Goal: Information Seeking & Learning: Check status

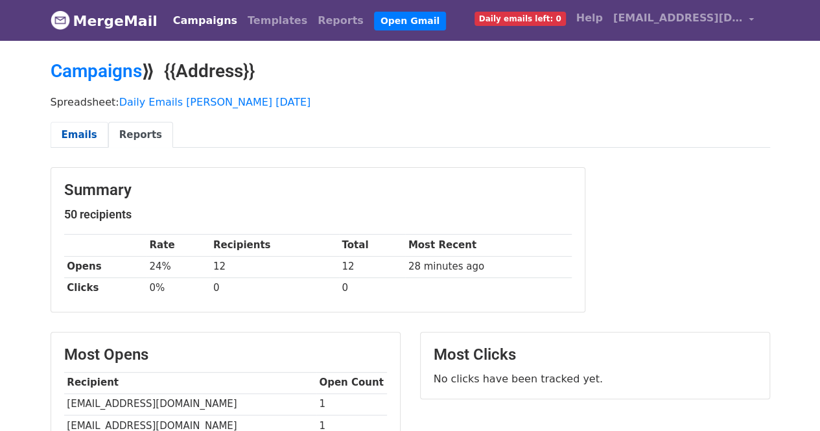
click at [89, 133] on link "Emails" at bounding box center [80, 135] width 58 height 27
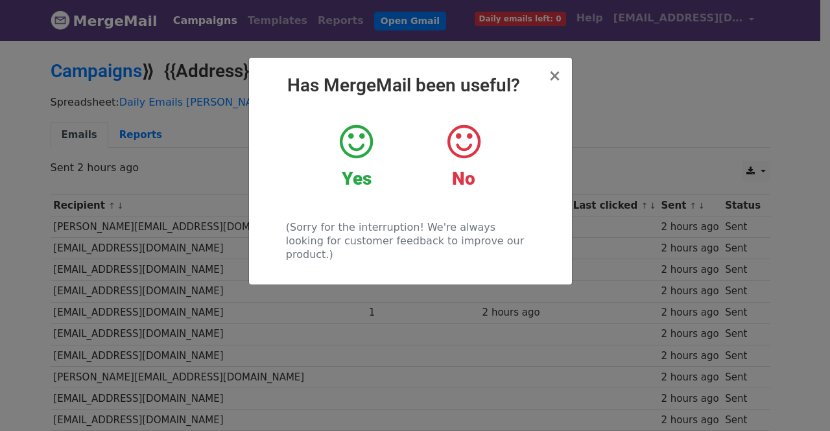
click at [346, 128] on icon at bounding box center [356, 141] width 33 height 39
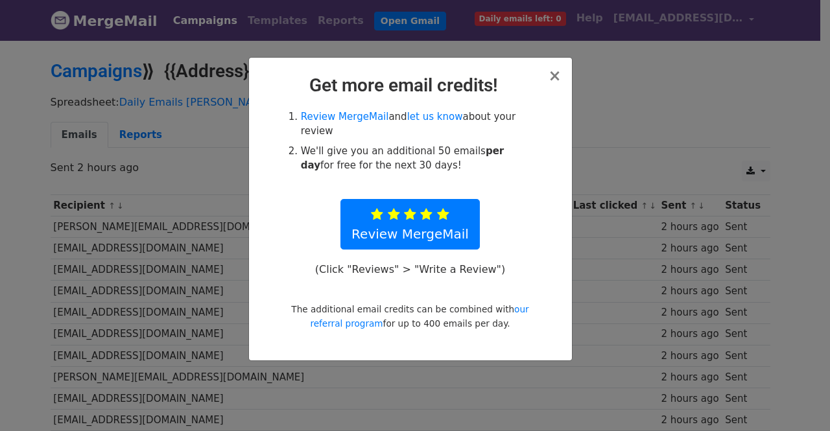
click at [558, 91] on h2 "Get more email credits!" at bounding box center [410, 86] width 302 height 22
click at [555, 81] on span "×" at bounding box center [554, 76] width 13 height 18
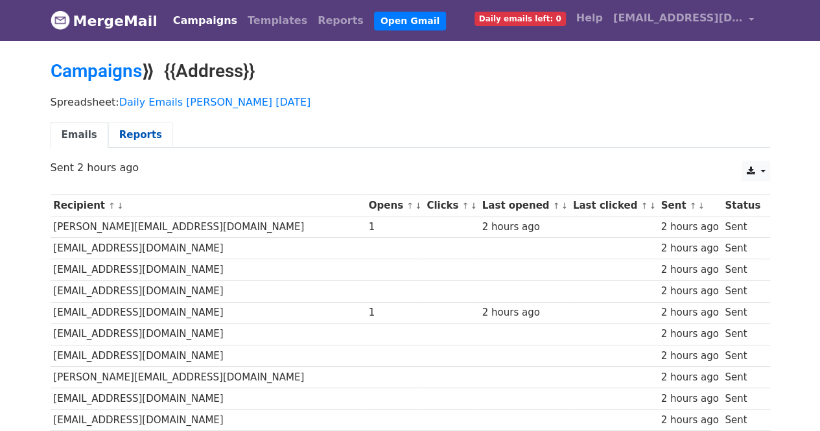
click at [138, 141] on link "Reports" at bounding box center [140, 135] width 65 height 27
